Goal: Task Accomplishment & Management: Complete application form

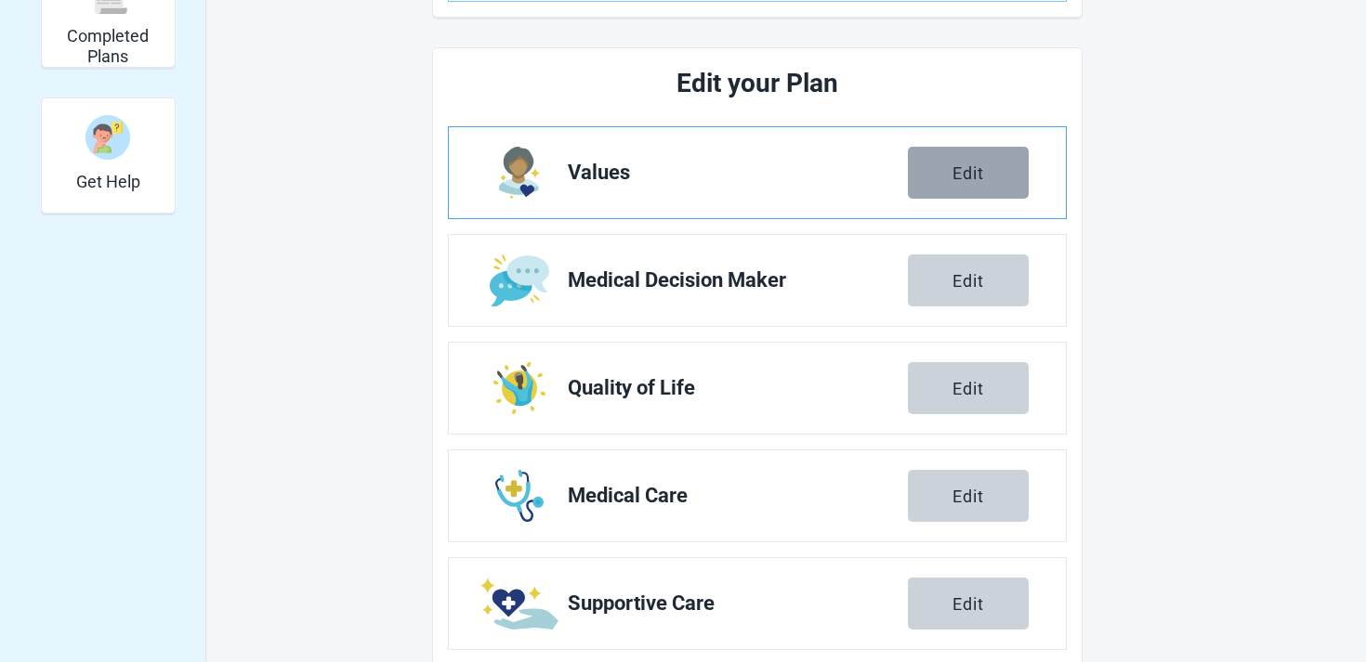
scroll to position [243, 0]
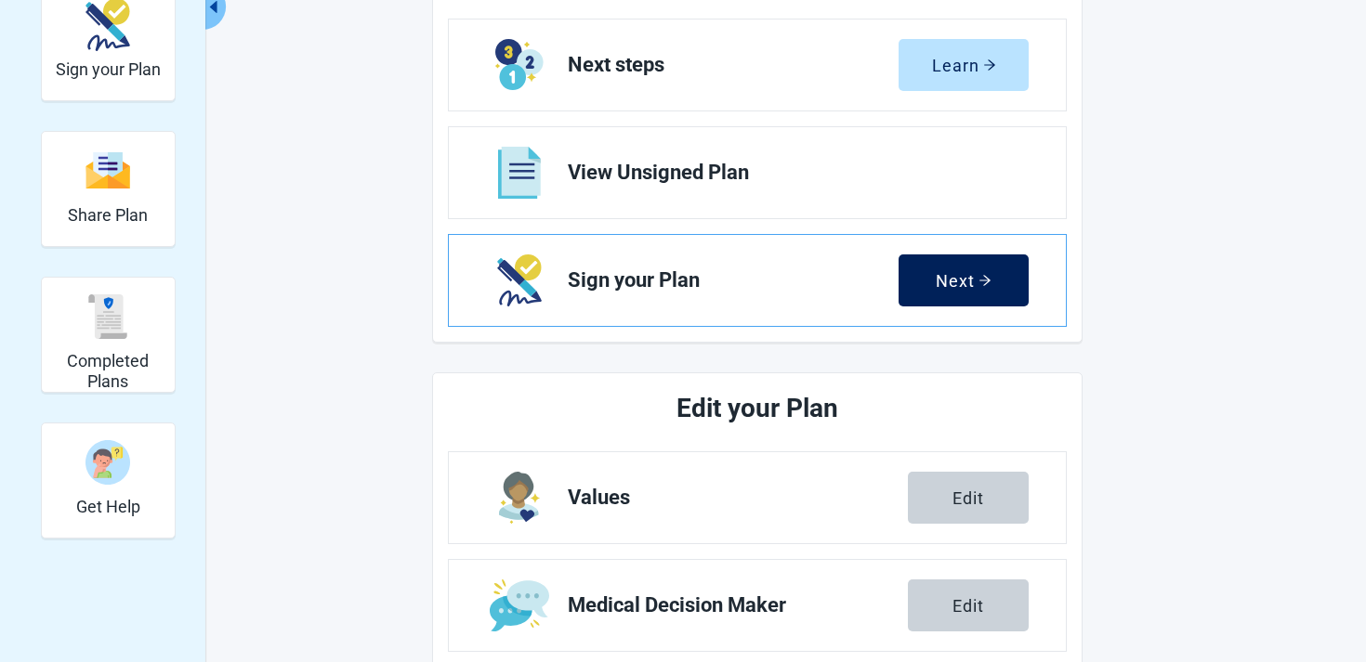
click at [916, 268] on button "Next" at bounding box center [963, 281] width 130 height 52
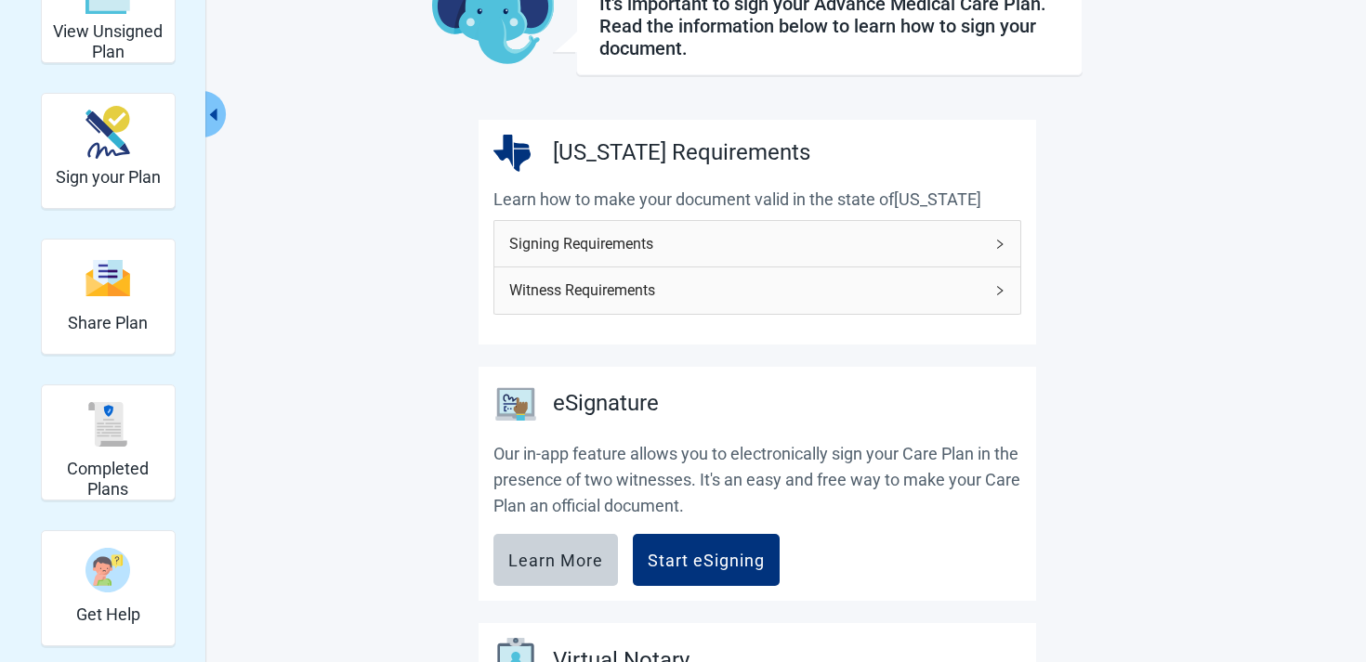
scroll to position [354, 0]
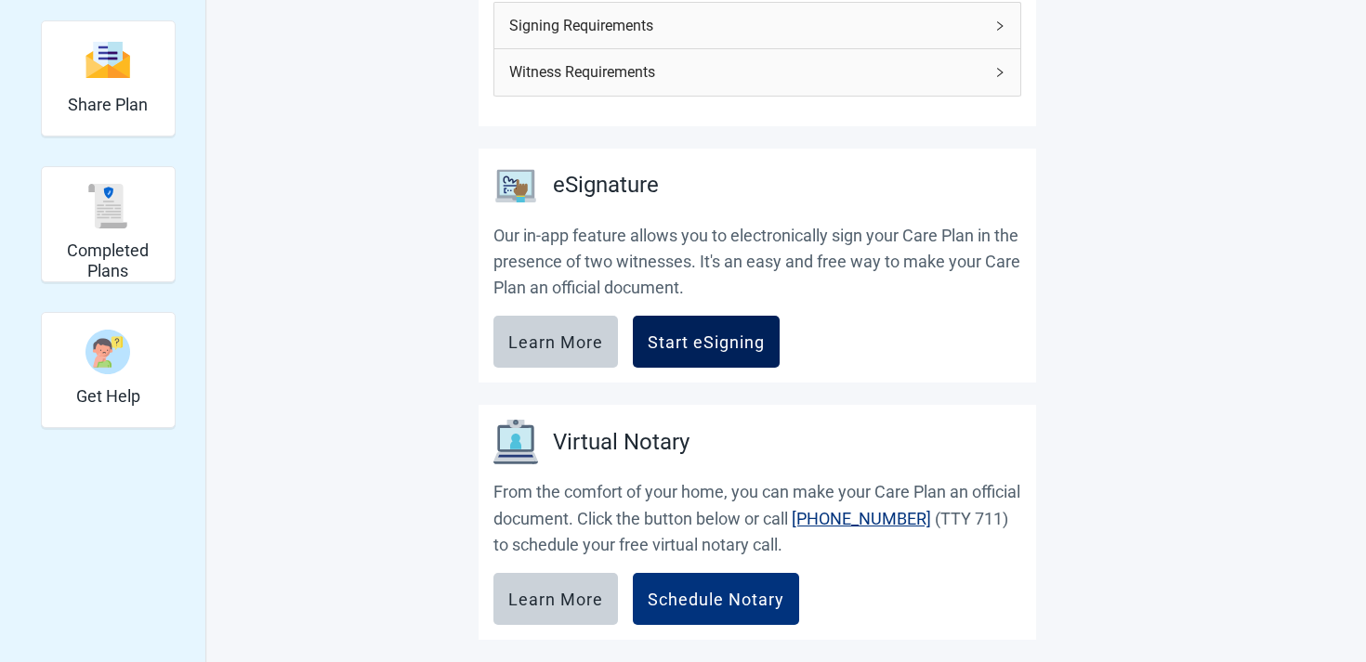
click at [731, 352] on button "Start eSigning" at bounding box center [706, 342] width 147 height 52
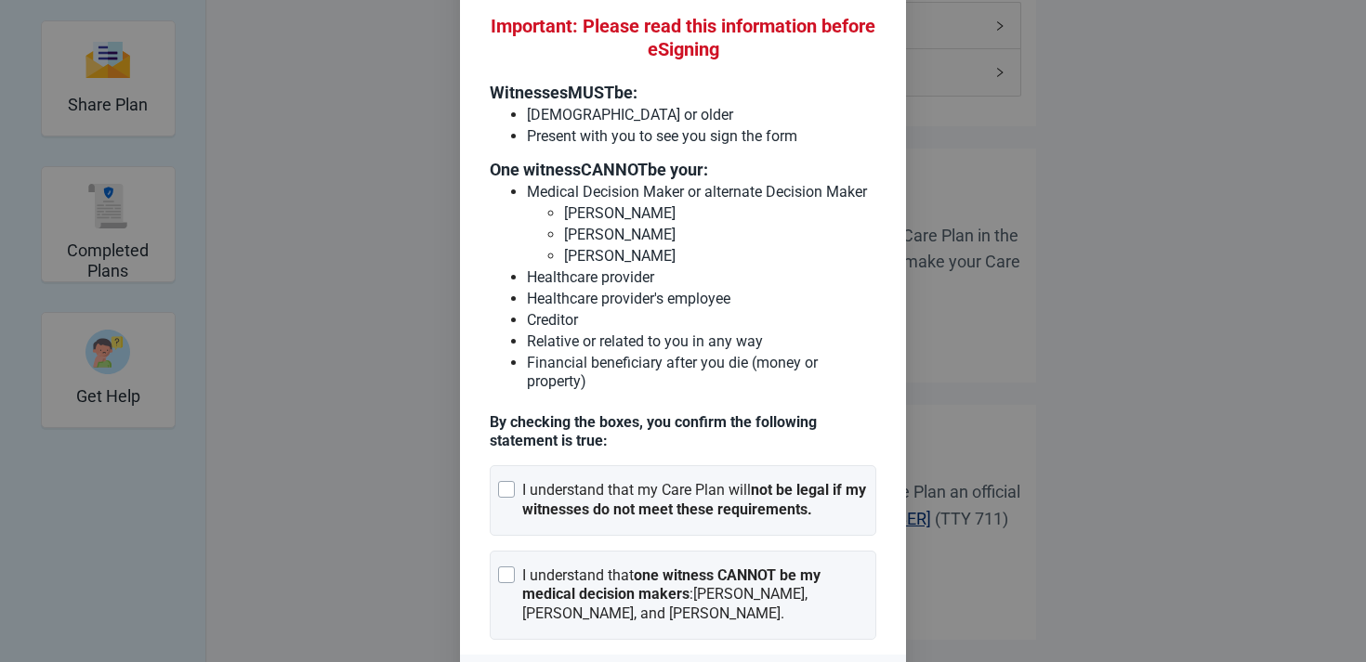
scroll to position [142, 0]
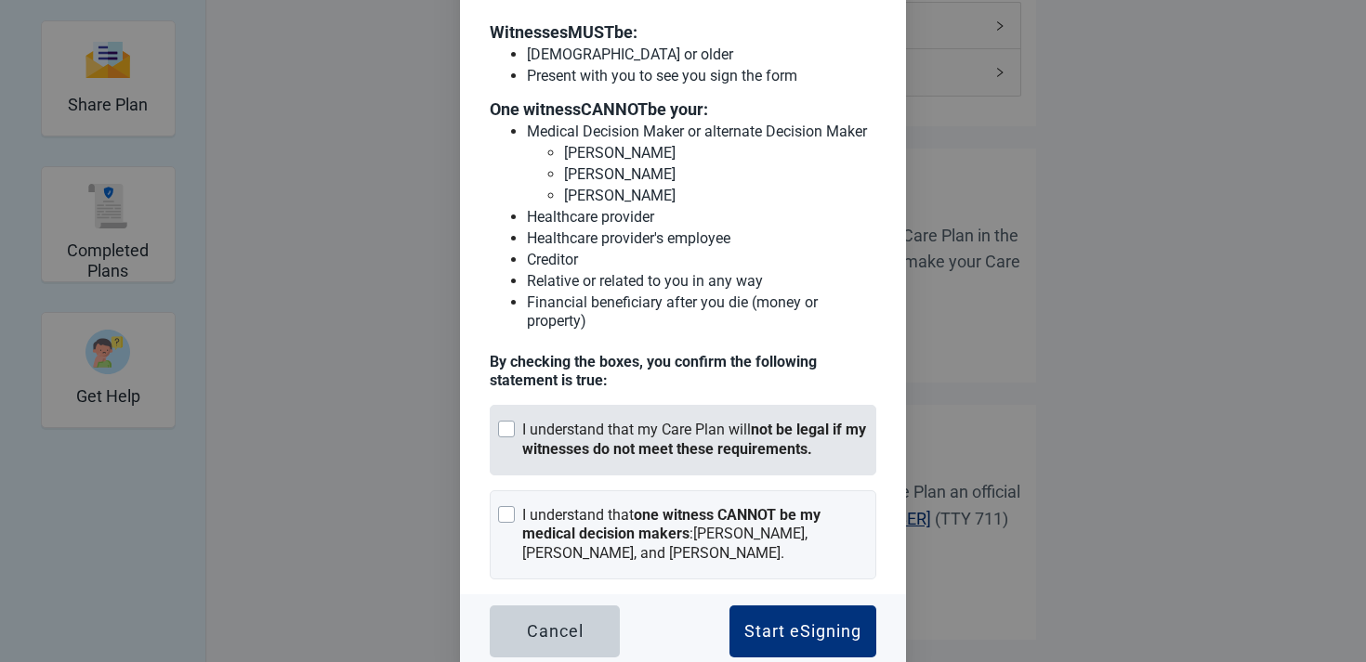
click at [680, 425] on div "I understand that my Care Plan will not be legal if my witnesses do not meet th…" at bounding box center [695, 440] width 346 height 39
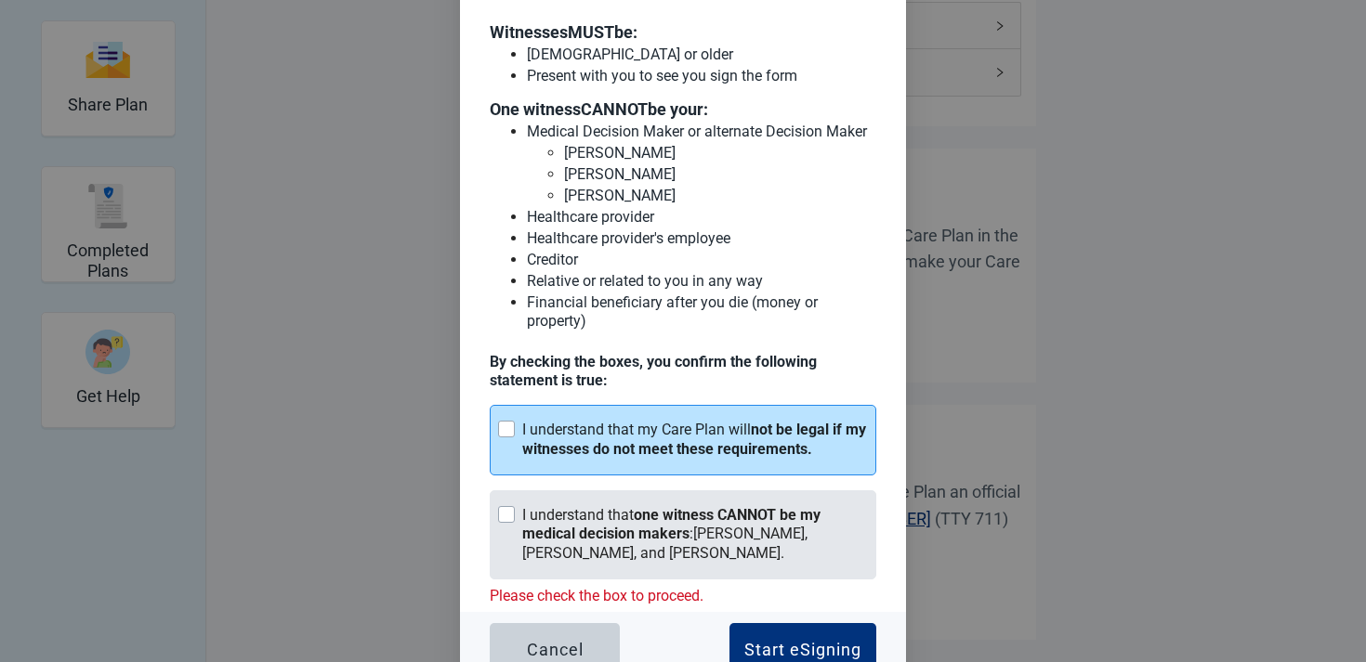
click at [673, 530] on strong "one witness CANNOT be my medical decision makers" at bounding box center [671, 524] width 298 height 37
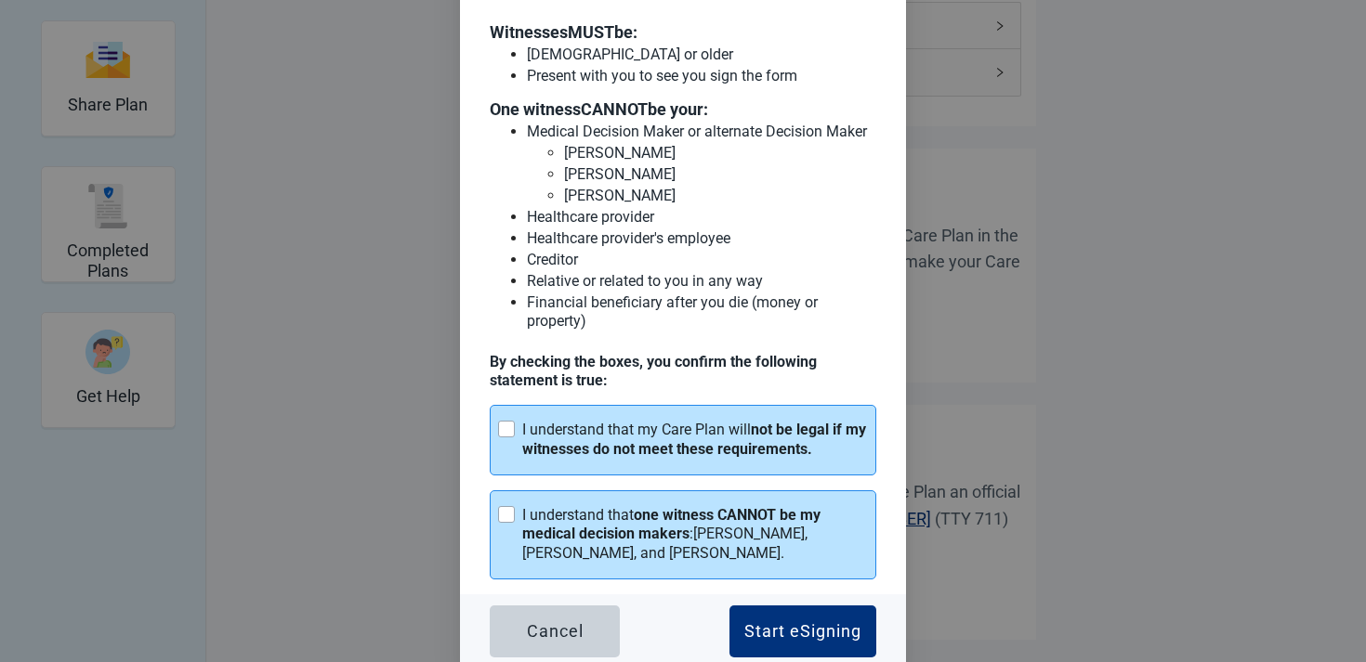
click at [772, 595] on div "Cancel Start eSigning" at bounding box center [683, 632] width 446 height 74
click at [774, 622] on div "Start eSigning" at bounding box center [802, 631] width 117 height 19
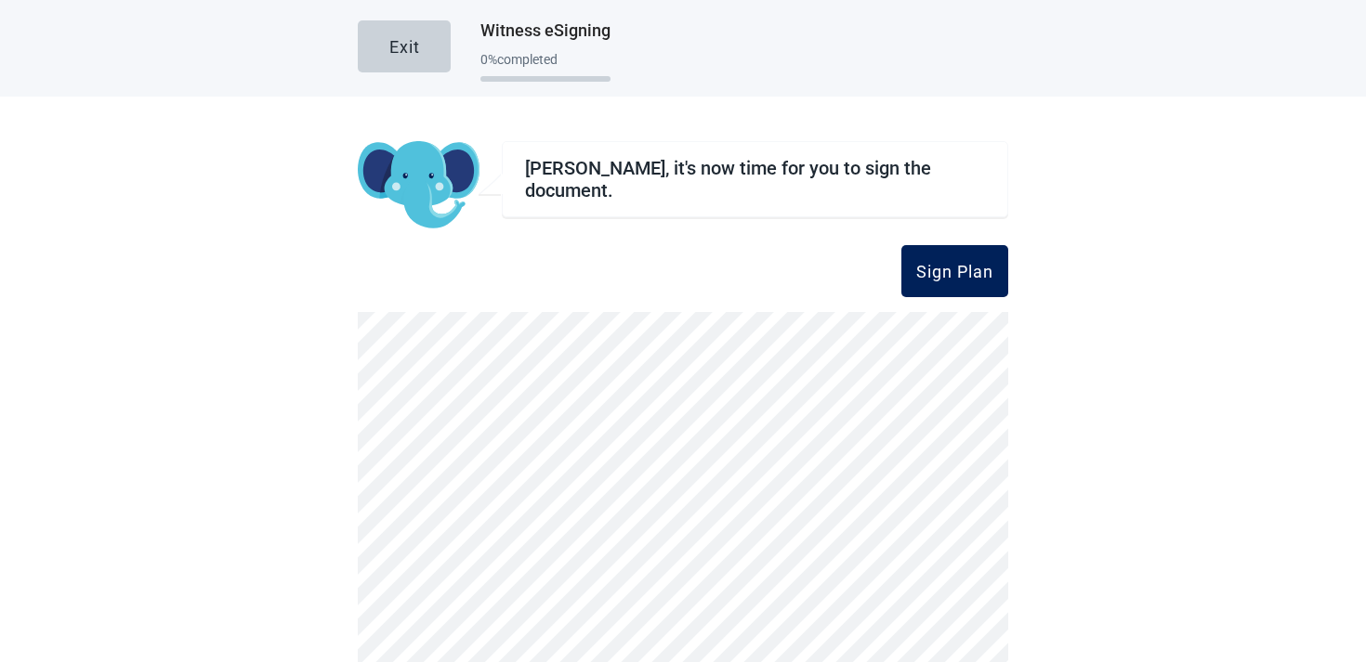
click at [970, 273] on div "Sign Plan" at bounding box center [954, 271] width 77 height 19
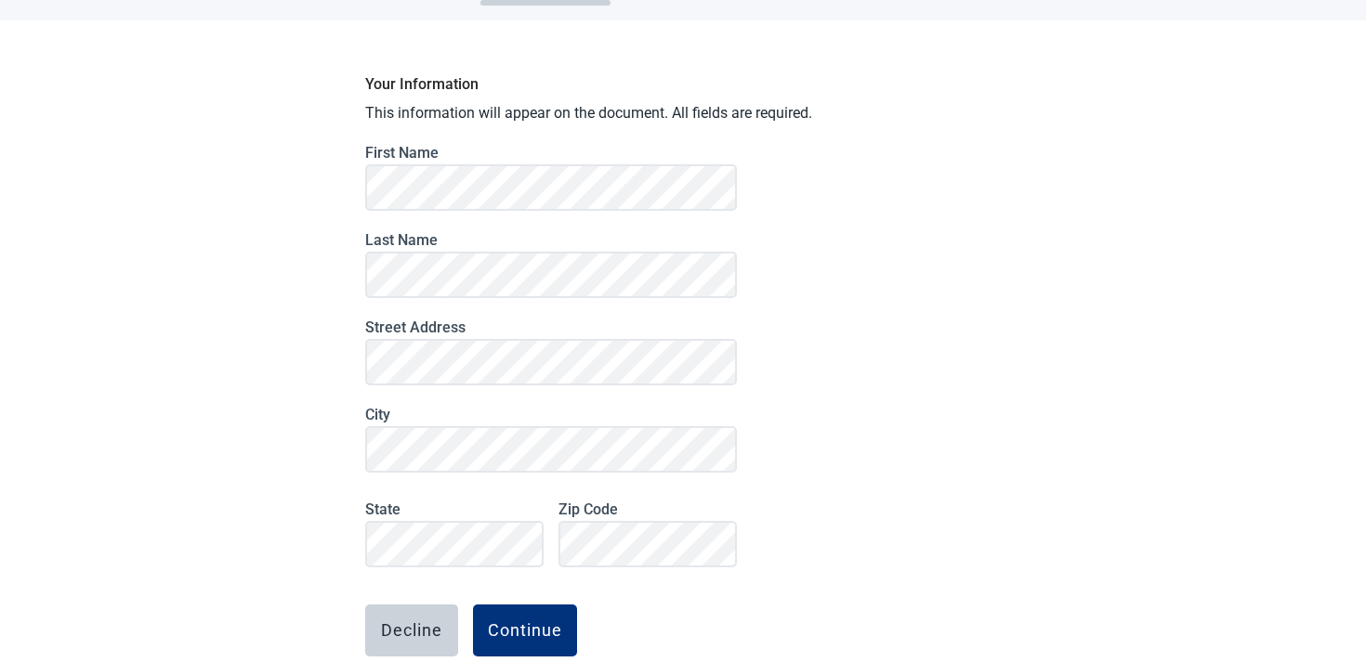
scroll to position [57, 0]
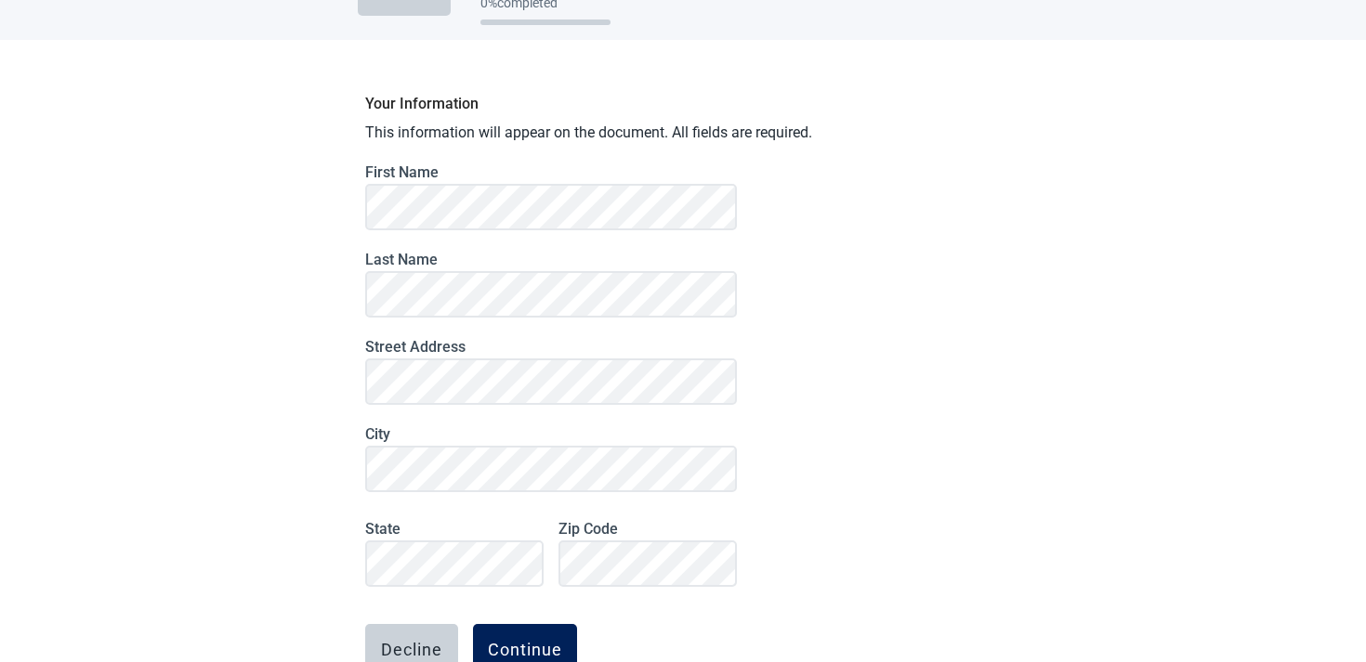
click at [527, 646] on div "Continue" at bounding box center [525, 650] width 74 height 19
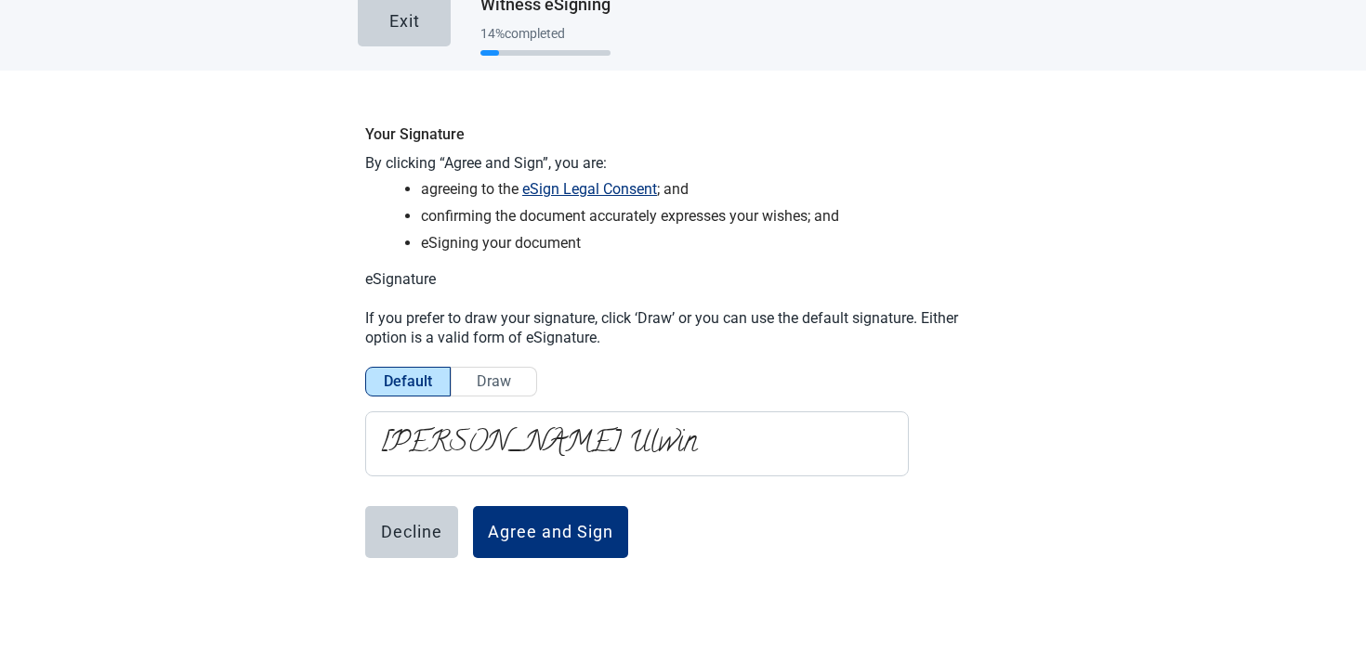
scroll to position [26, 0]
click at [521, 516] on button "Agree and Sign" at bounding box center [550, 532] width 155 height 52
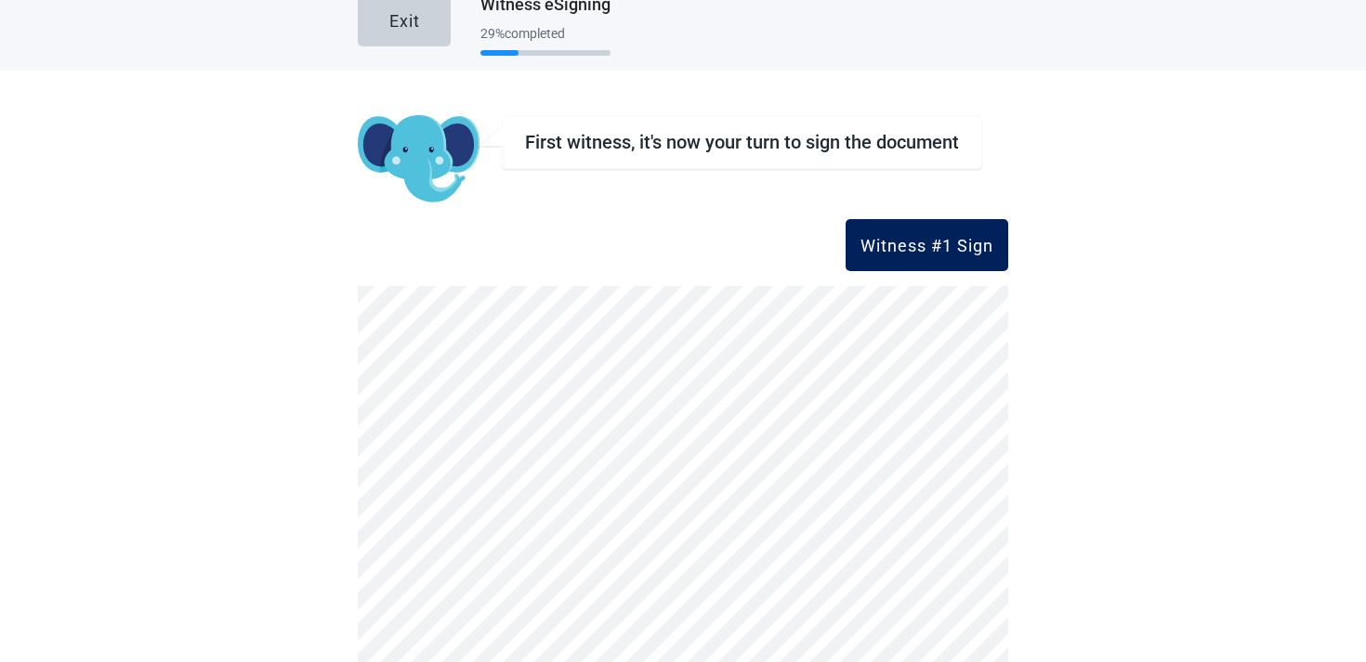
click at [898, 241] on div "Witness #1 Sign" at bounding box center [926, 245] width 133 height 19
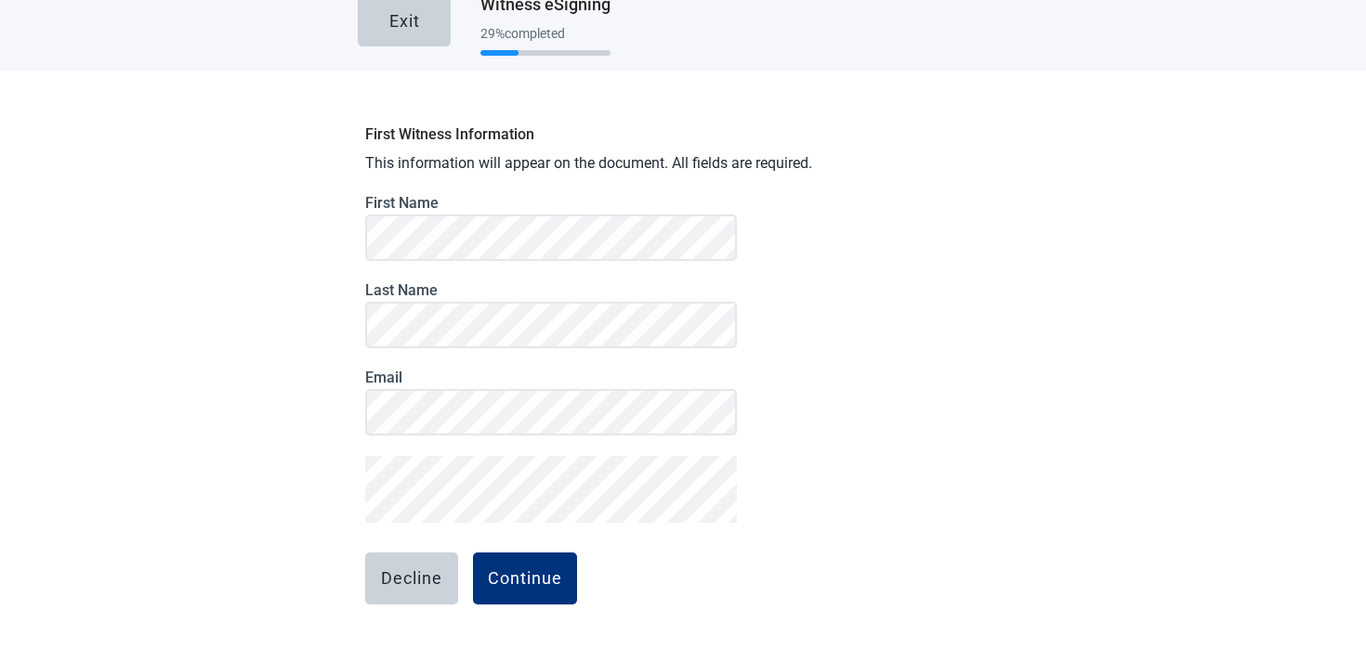
click at [512, 551] on form "First Name Last Name Email Decline Continue" at bounding box center [551, 447] width 372 height 507
click at [513, 569] on div "Continue" at bounding box center [525, 578] width 74 height 19
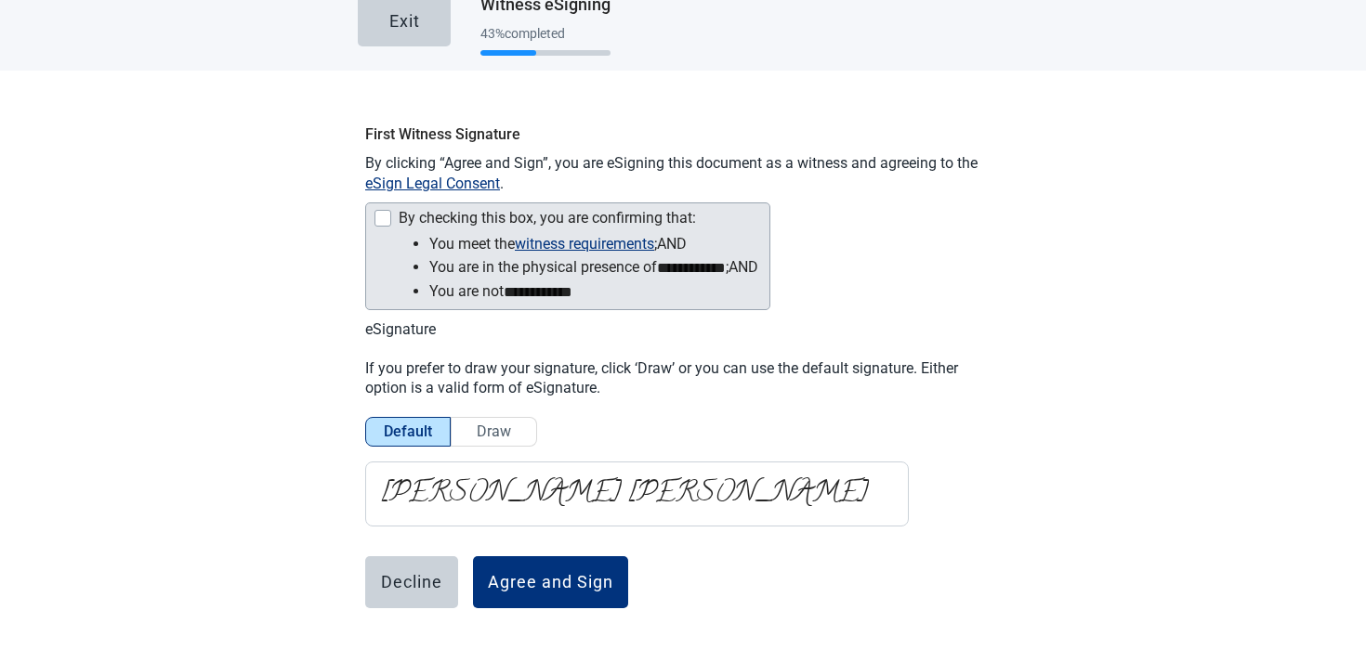
click at [392, 216] on div "By checking this box, you are confirming that:" at bounding box center [565, 220] width 385 height 22
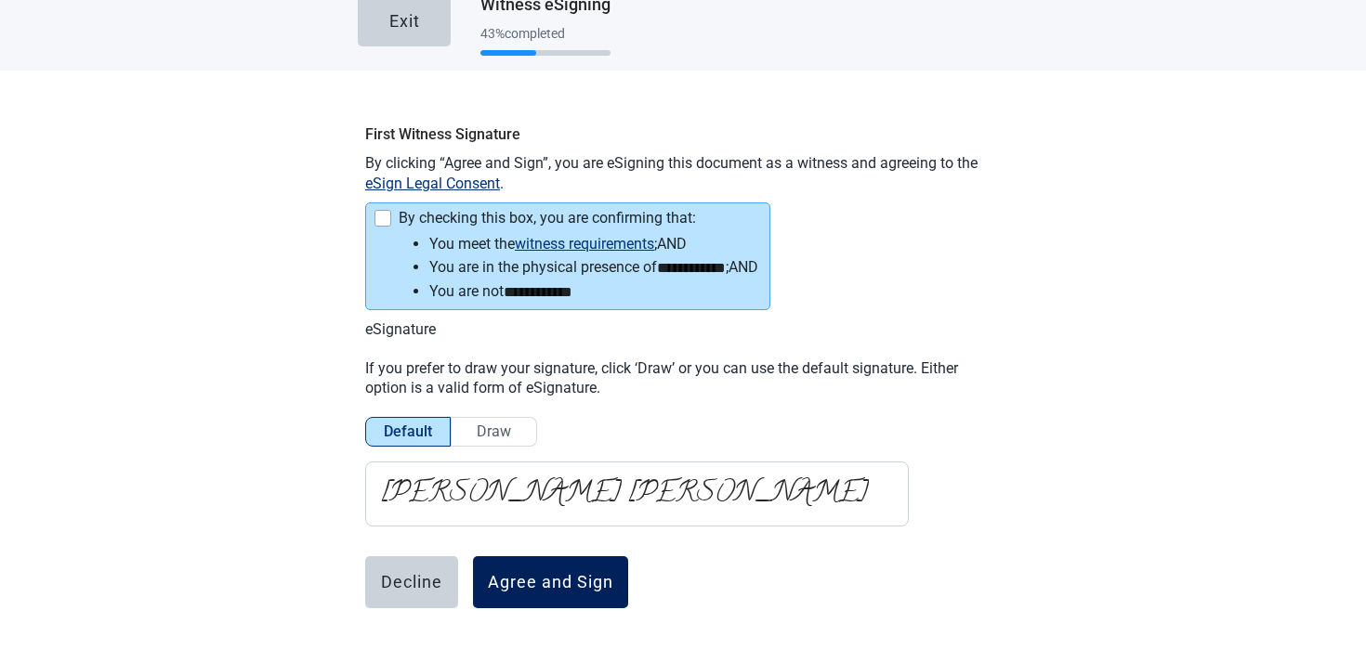
click at [529, 560] on button "Agree and Sign" at bounding box center [550, 582] width 155 height 52
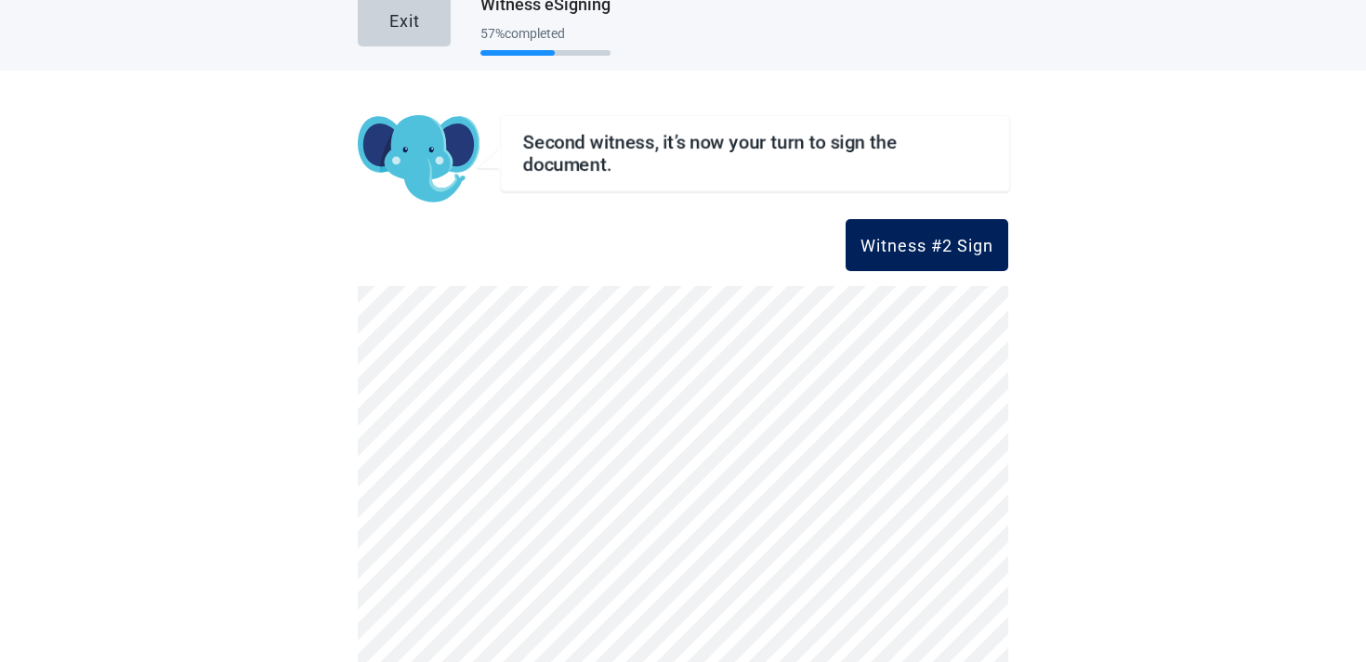
click at [885, 257] on button "Witness #2 Sign" at bounding box center [926, 245] width 163 height 52
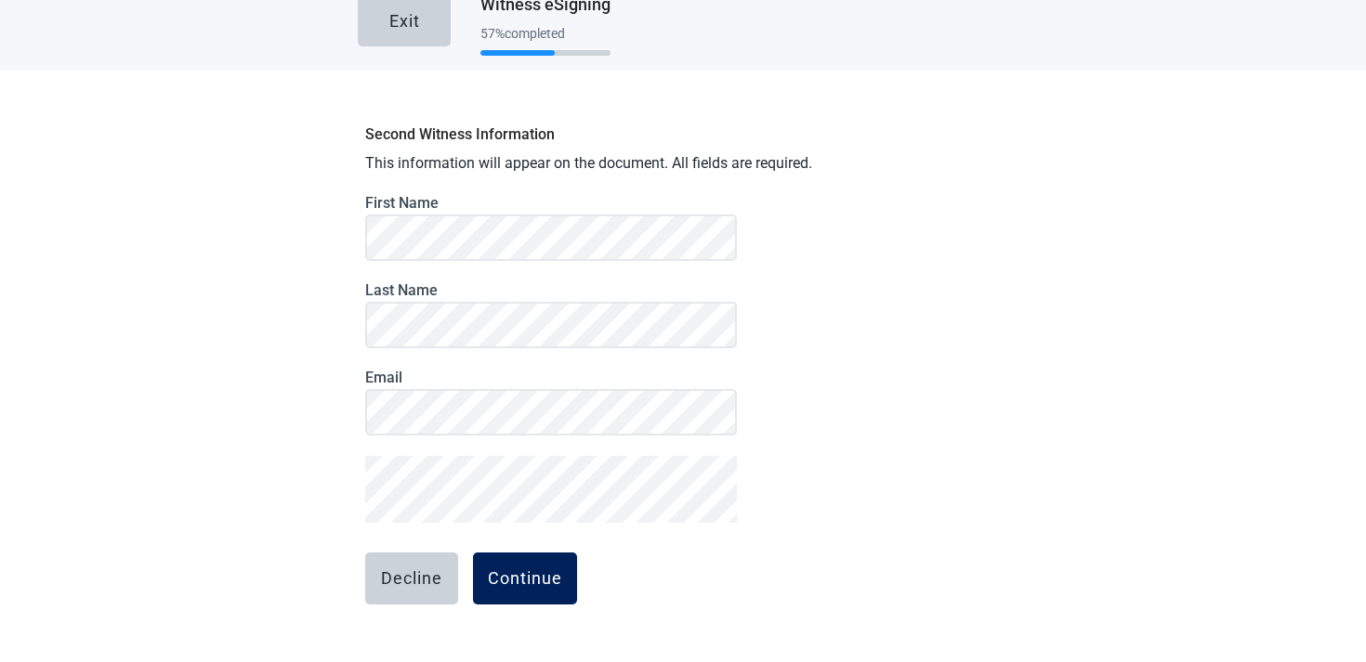
click at [503, 572] on div "Continue" at bounding box center [525, 578] width 74 height 19
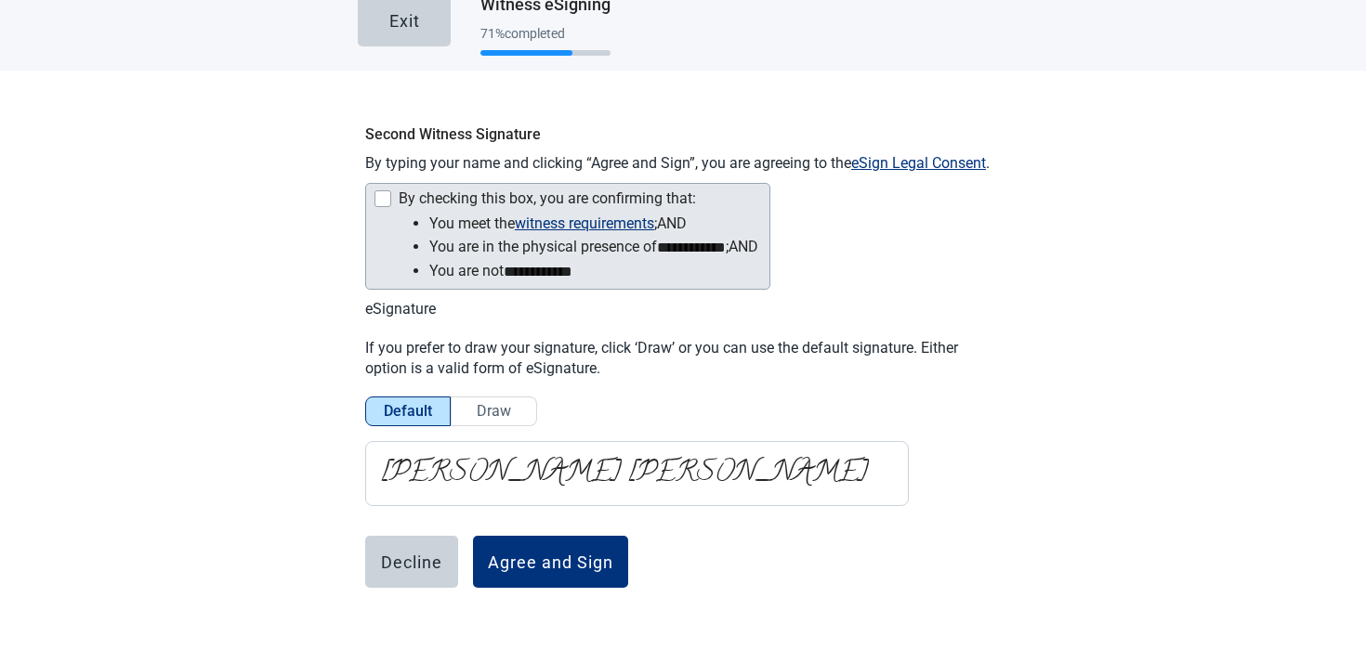
click at [429, 208] on div "By checking this box, you are confirming that:" at bounding box center [565, 201] width 385 height 22
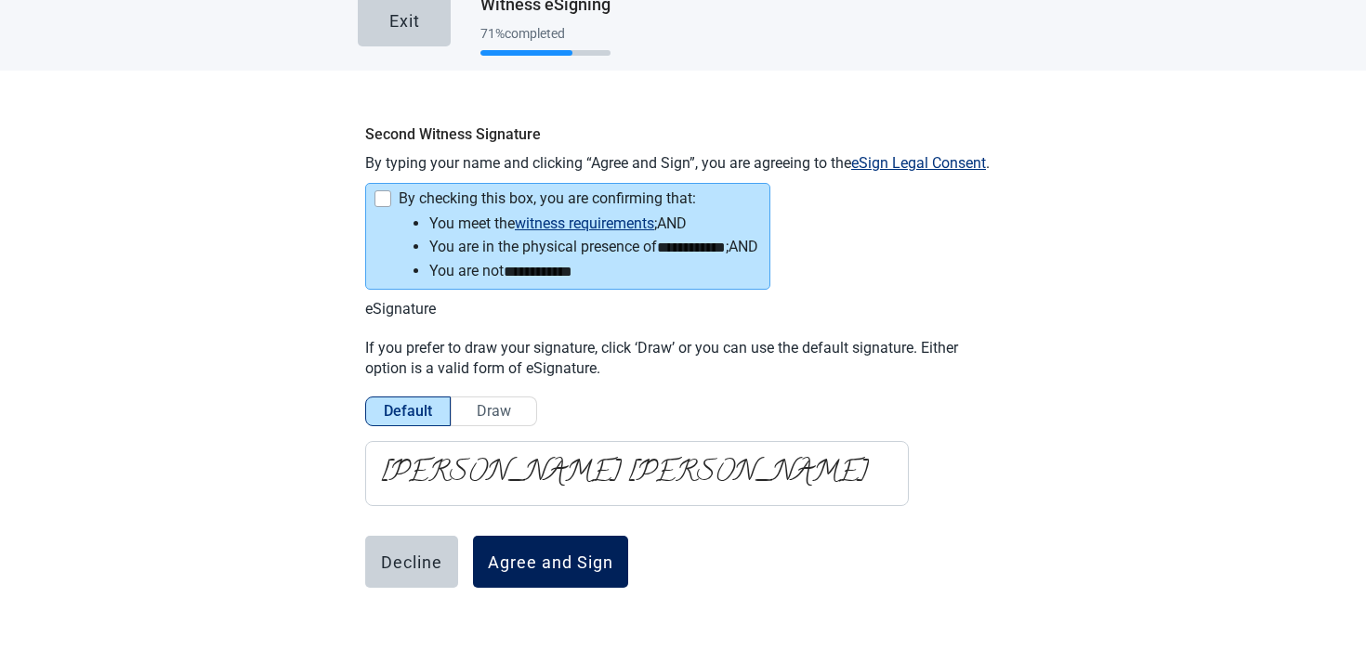
click at [517, 567] on div "Agree and Sign" at bounding box center [550, 562] width 125 height 19
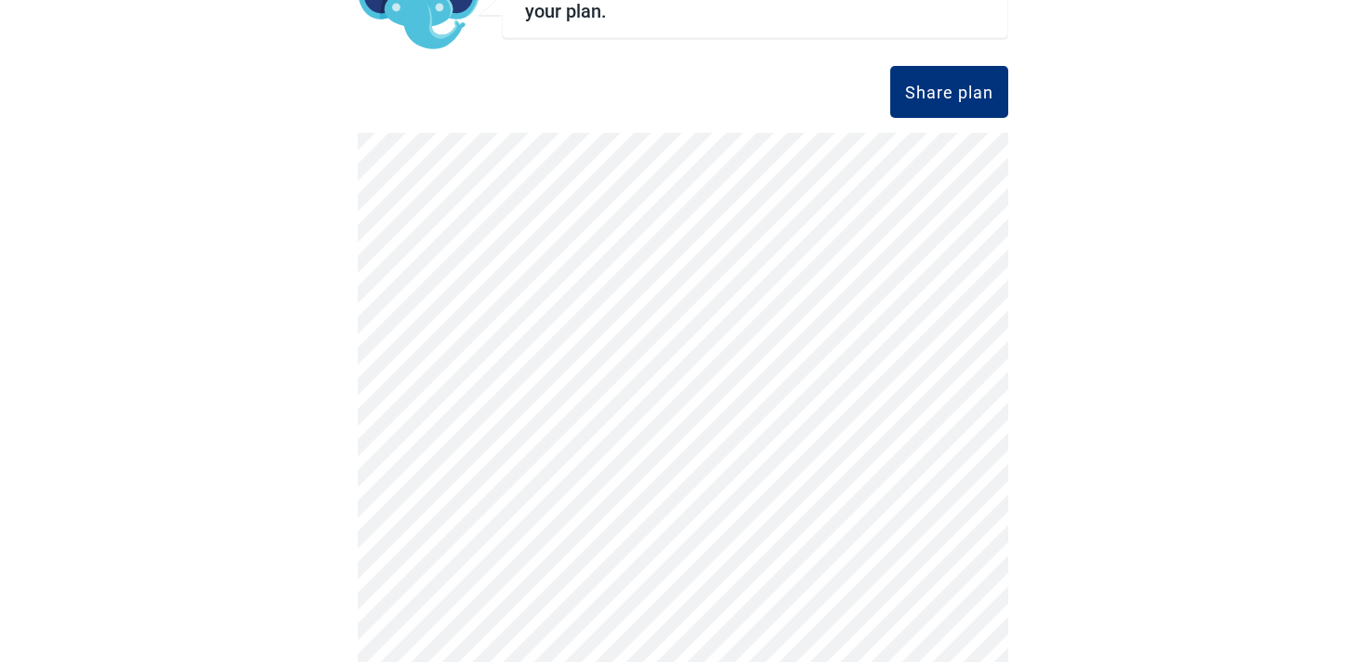
scroll to position [0, 0]
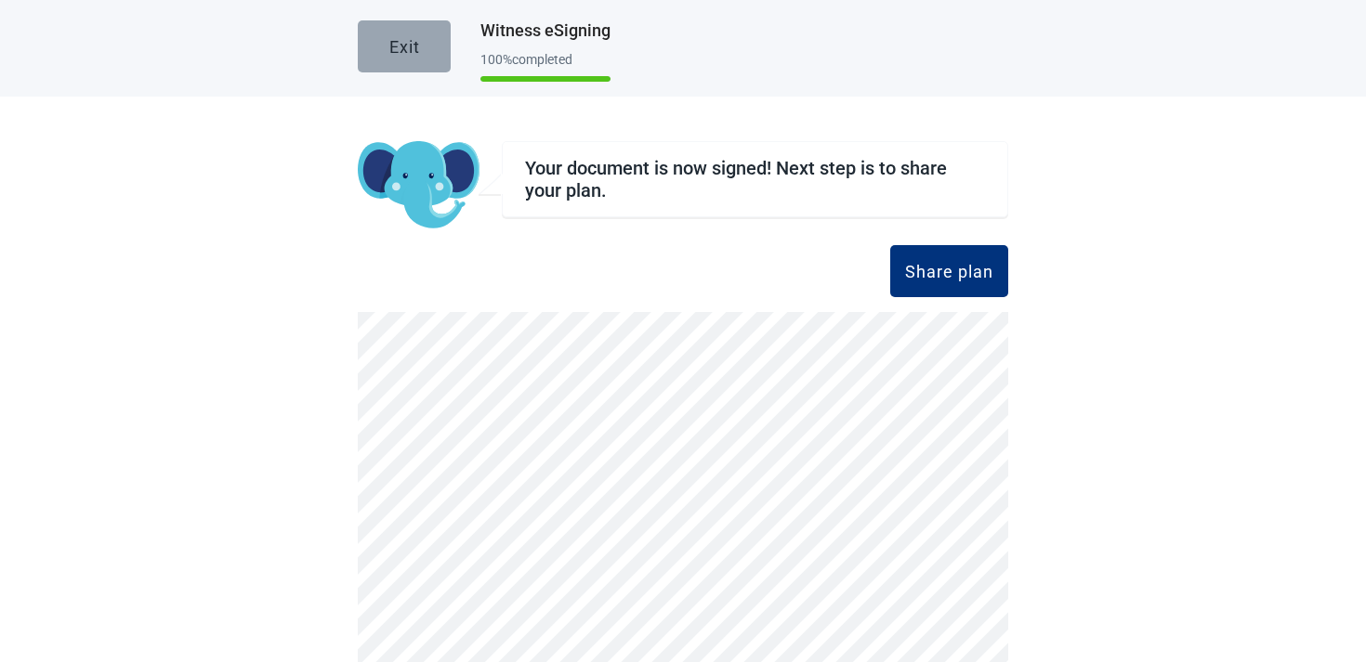
click at [412, 60] on button "Exit" at bounding box center [404, 46] width 93 height 52
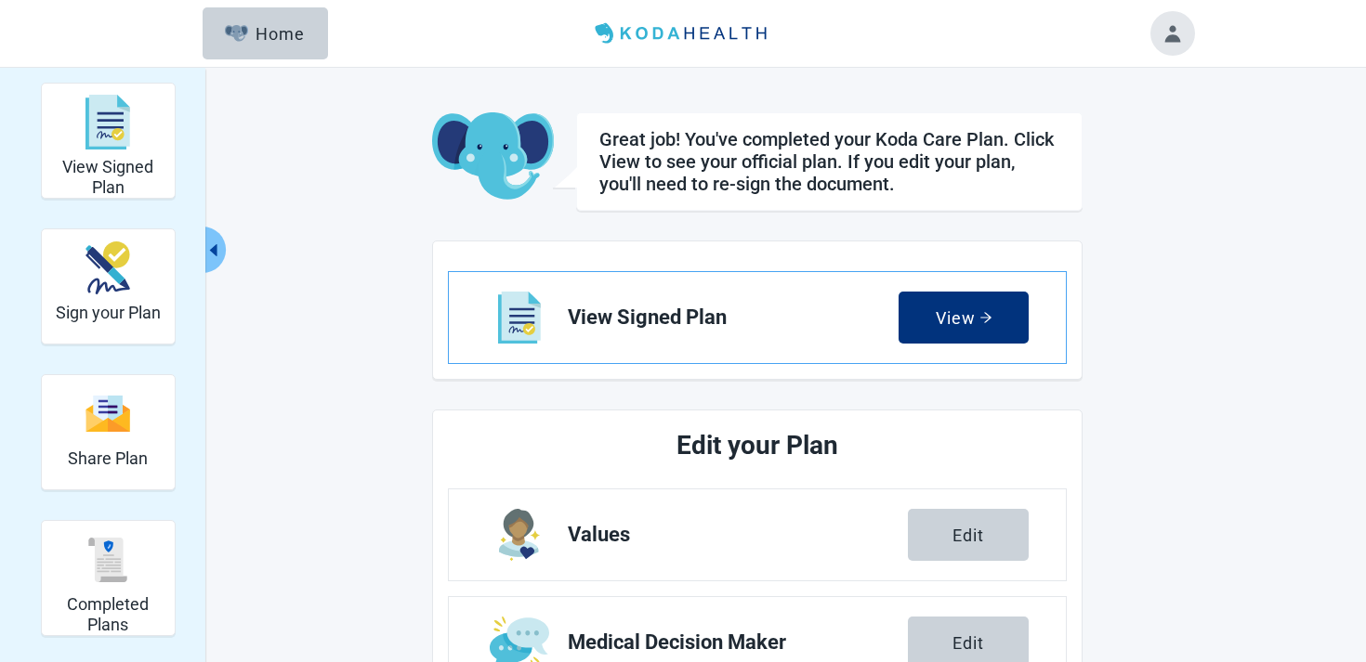
scroll to position [23, 0]
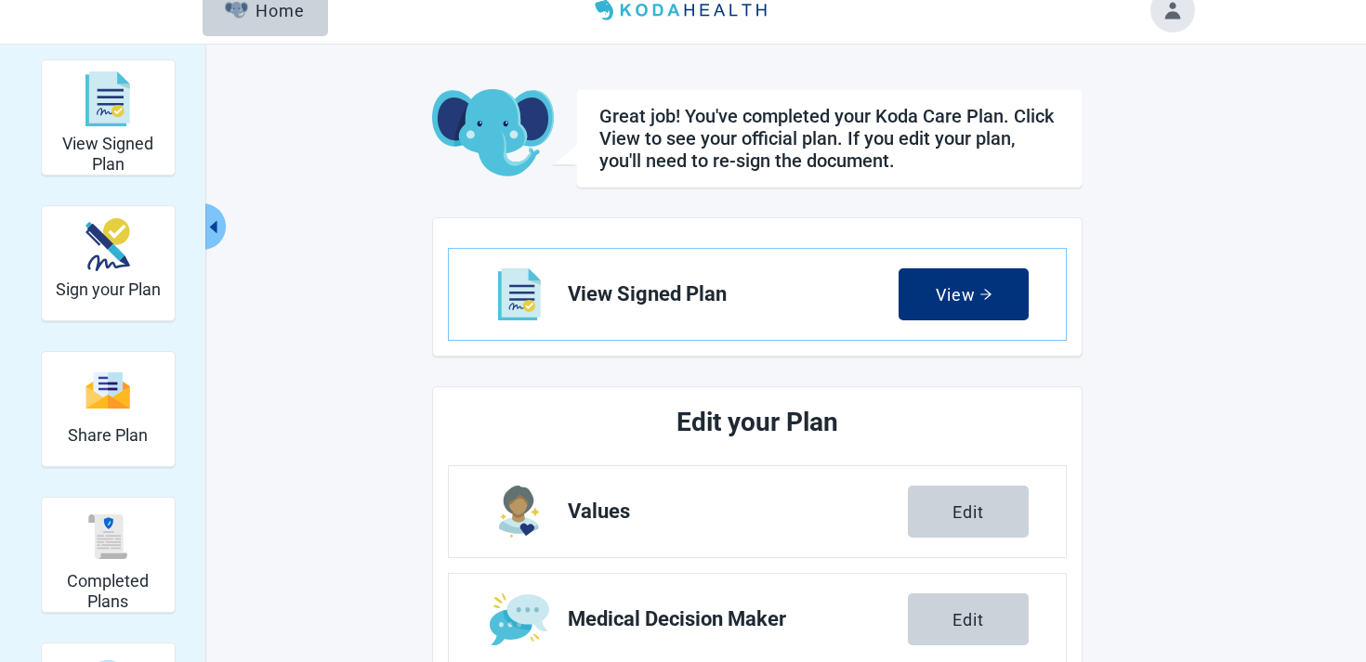
click at [1157, 19] on button "Toggle account menu" at bounding box center [1172, 10] width 45 height 45
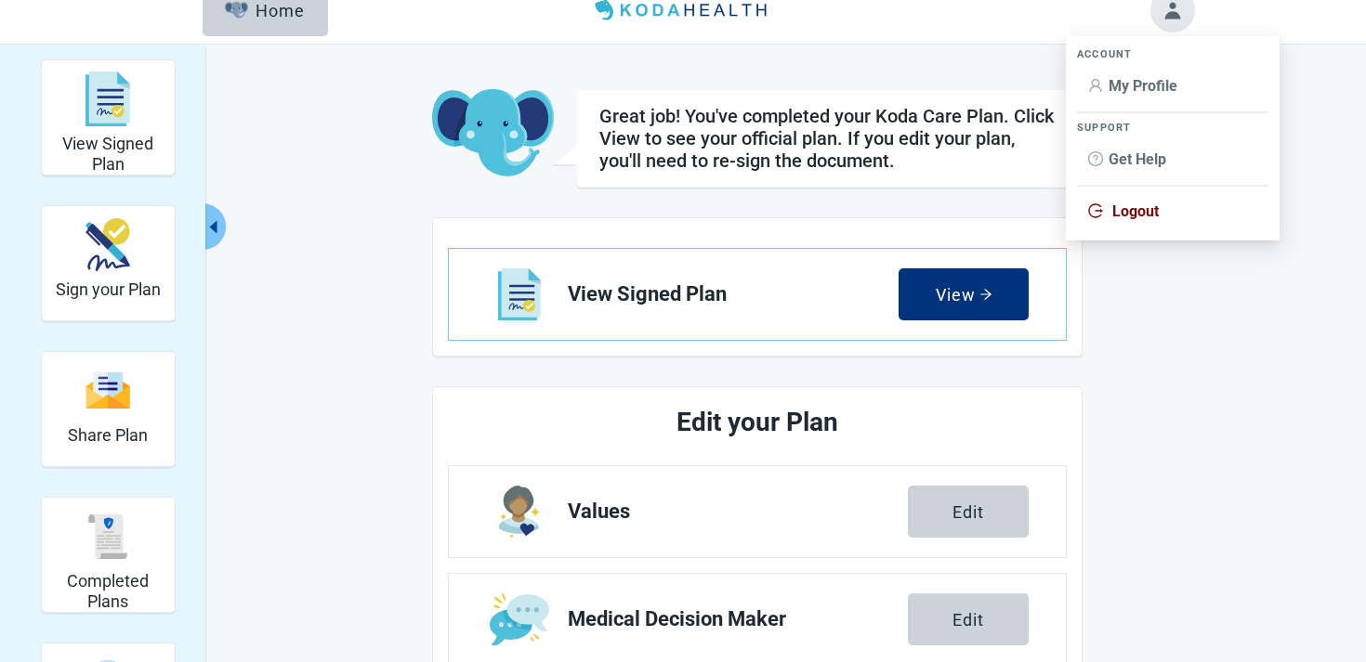
click at [1135, 82] on span "My Profile" at bounding box center [1142, 86] width 69 height 18
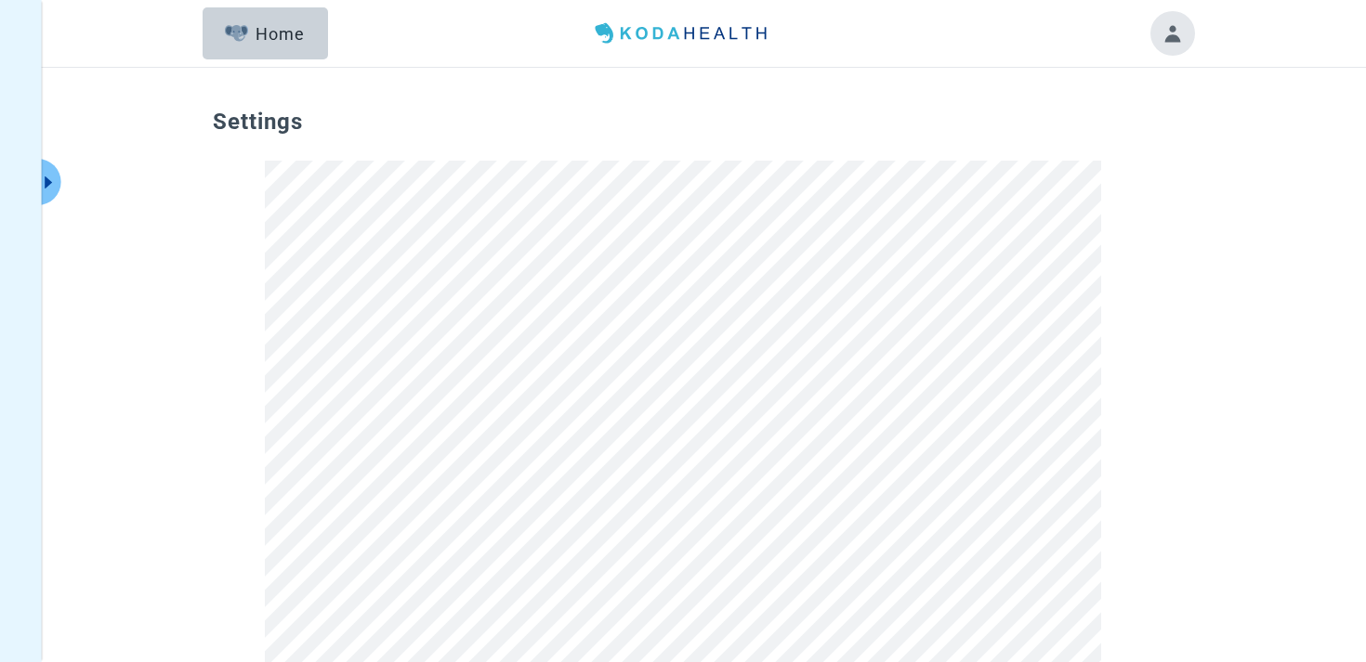
click at [1172, 42] on button "Toggle account menu" at bounding box center [1172, 33] width 45 height 45
click at [1112, 231] on span "Logout" at bounding box center [1135, 235] width 46 height 18
